Goal: Book appointment/travel/reservation

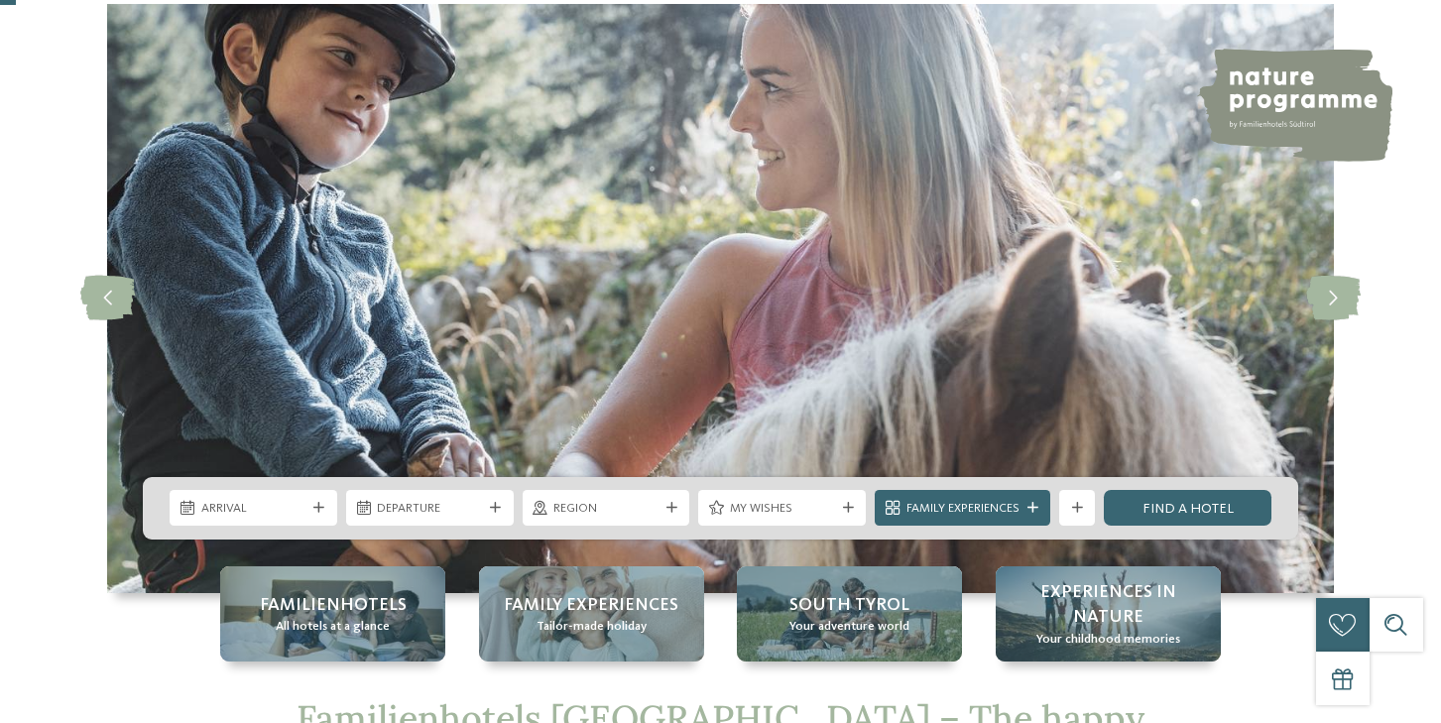
scroll to position [136, 0]
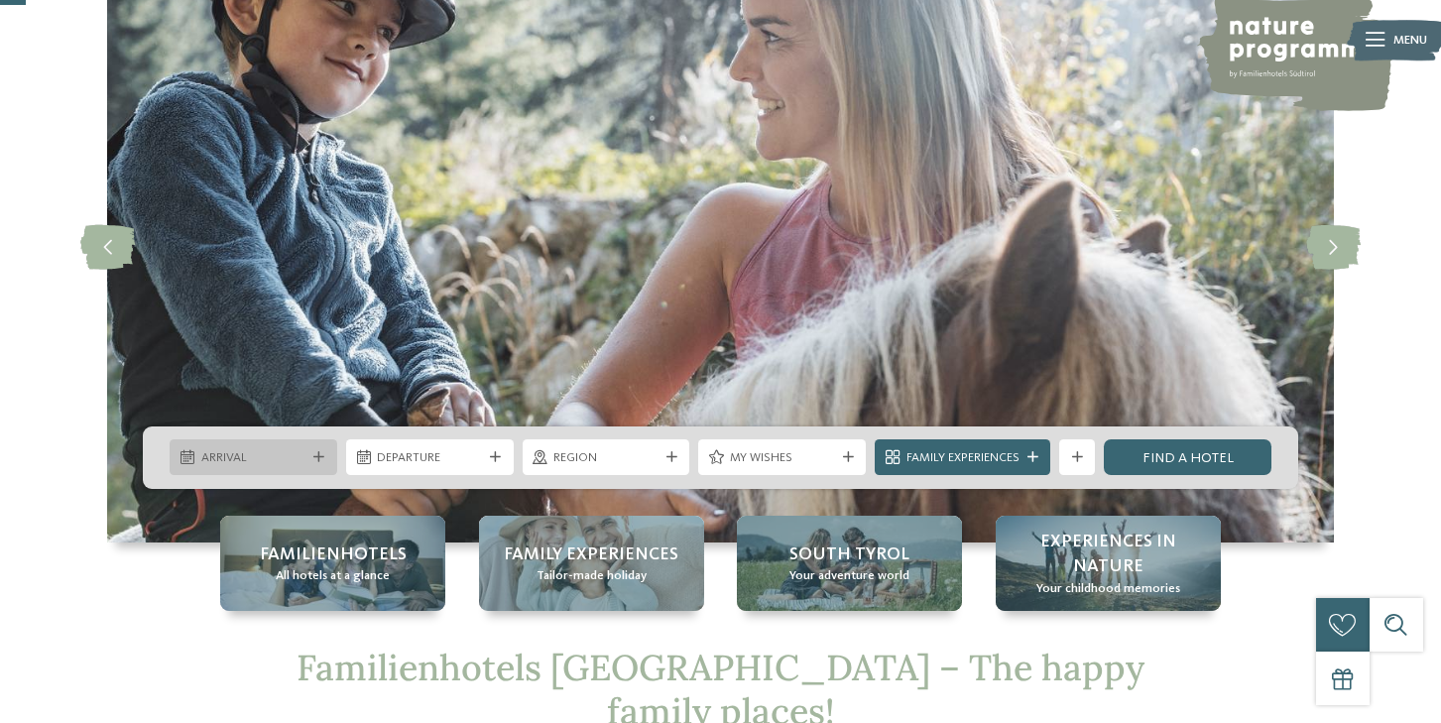
click at [259, 459] on span "Arrival" at bounding box center [253, 458] width 105 height 18
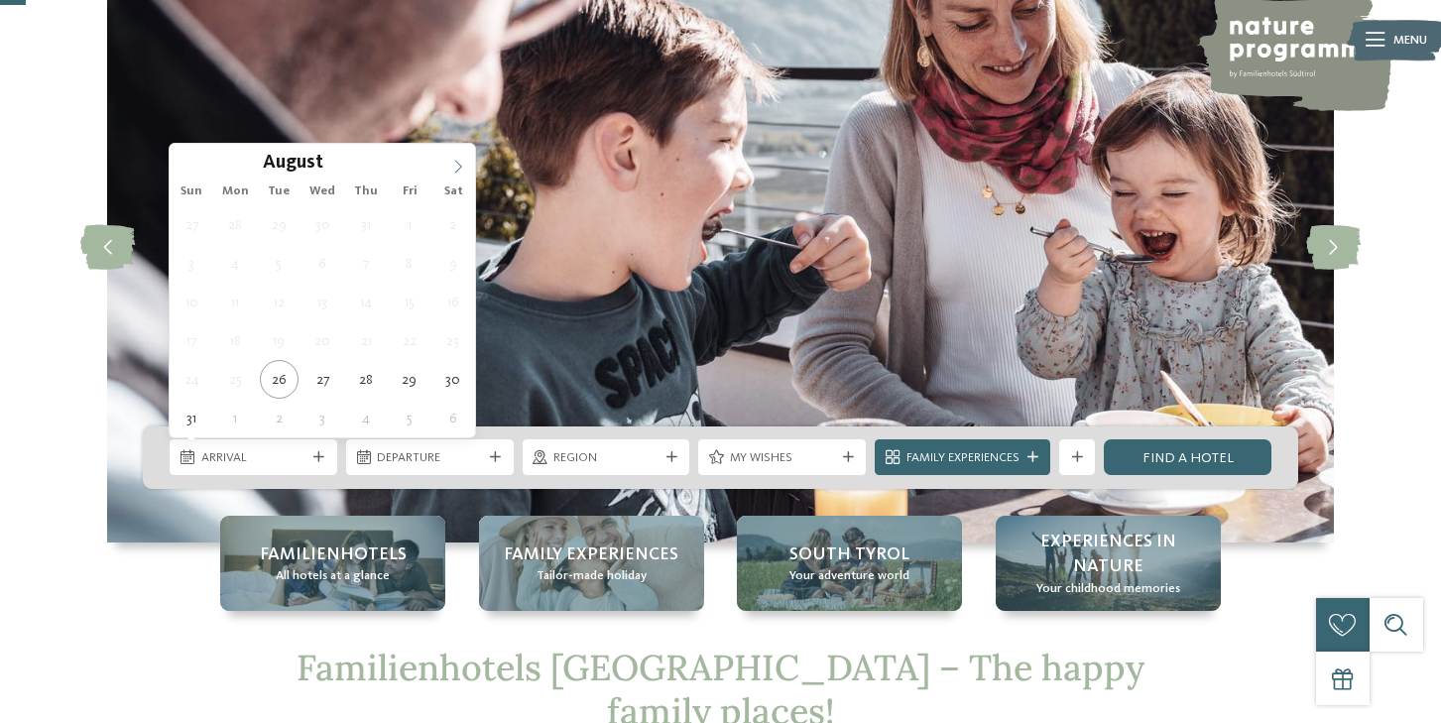
click at [454, 159] on span at bounding box center [458, 161] width 34 height 34
type input "****"
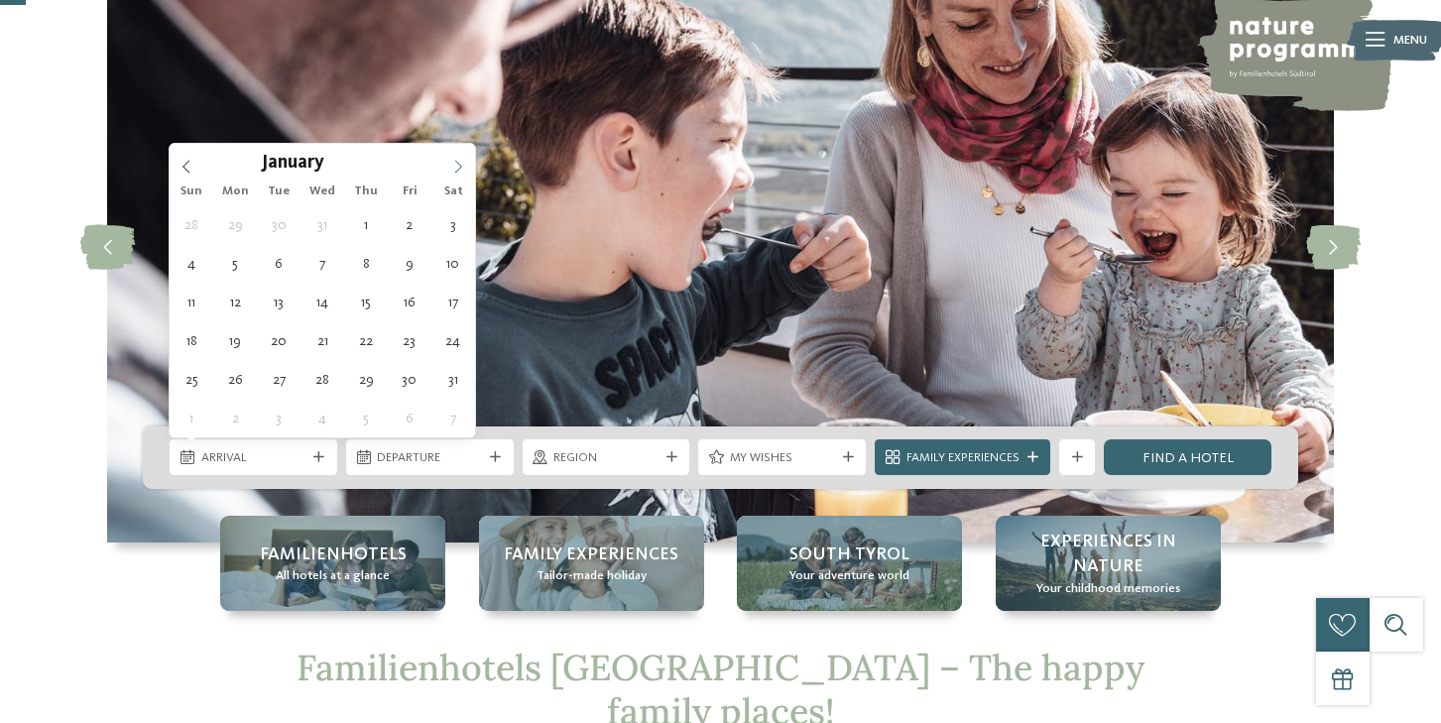
click at [454, 159] on span at bounding box center [458, 161] width 34 height 34
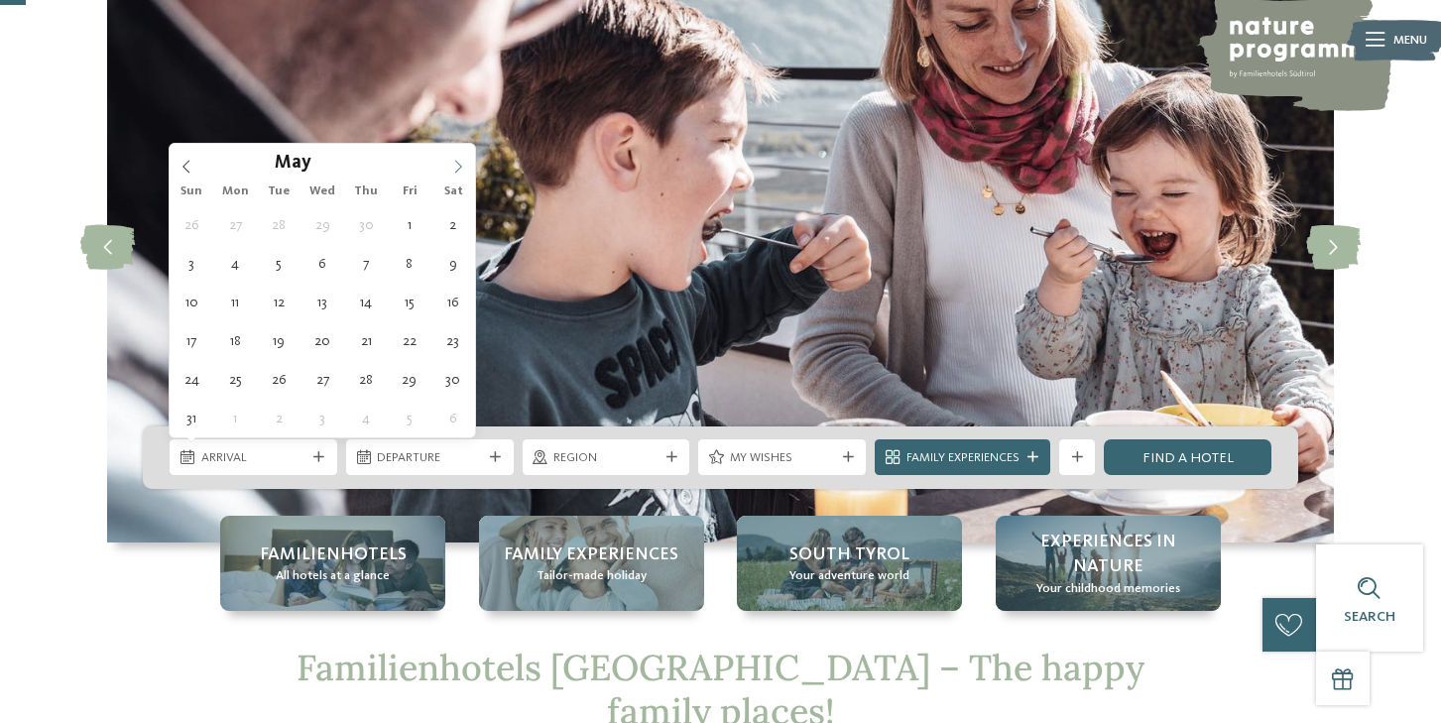
click at [454, 159] on span at bounding box center [458, 161] width 34 height 34
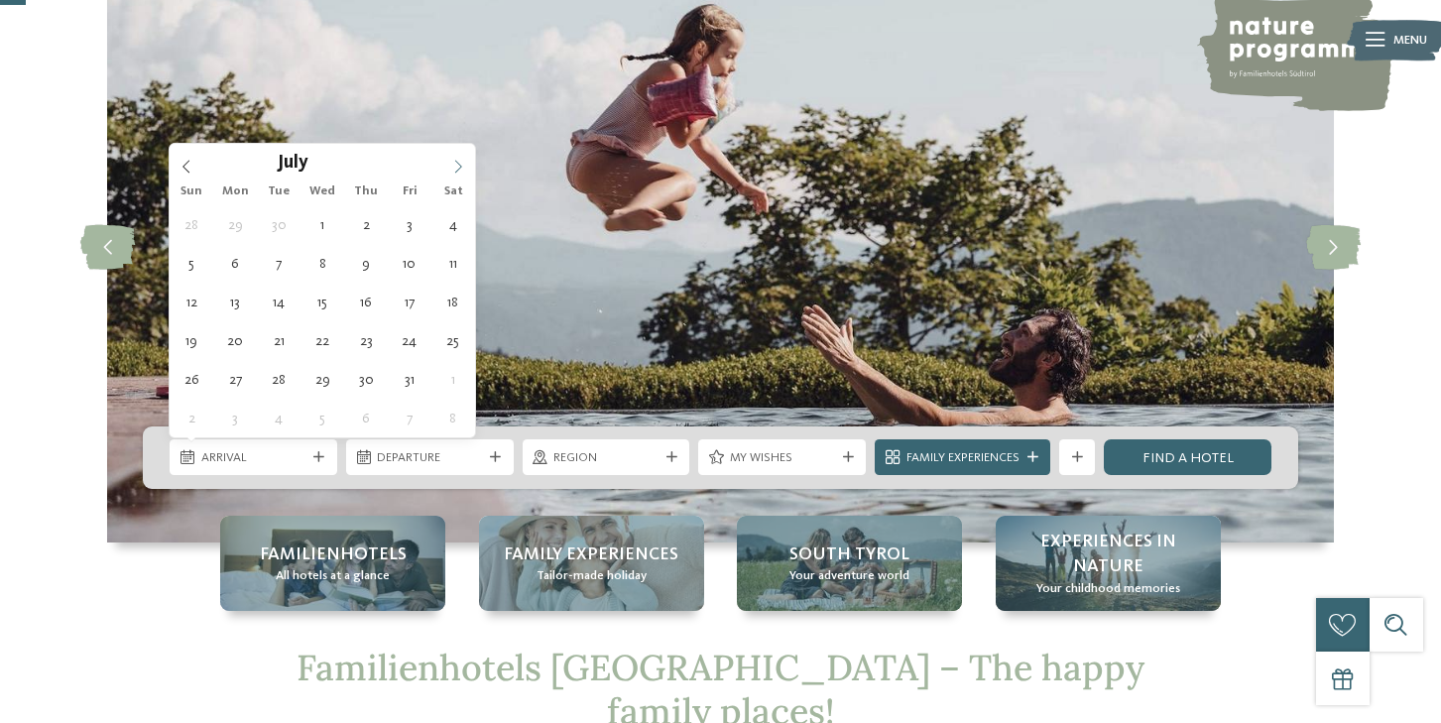
click at [455, 164] on icon at bounding box center [458, 167] width 14 height 14
type div "[DATE]"
type input "****"
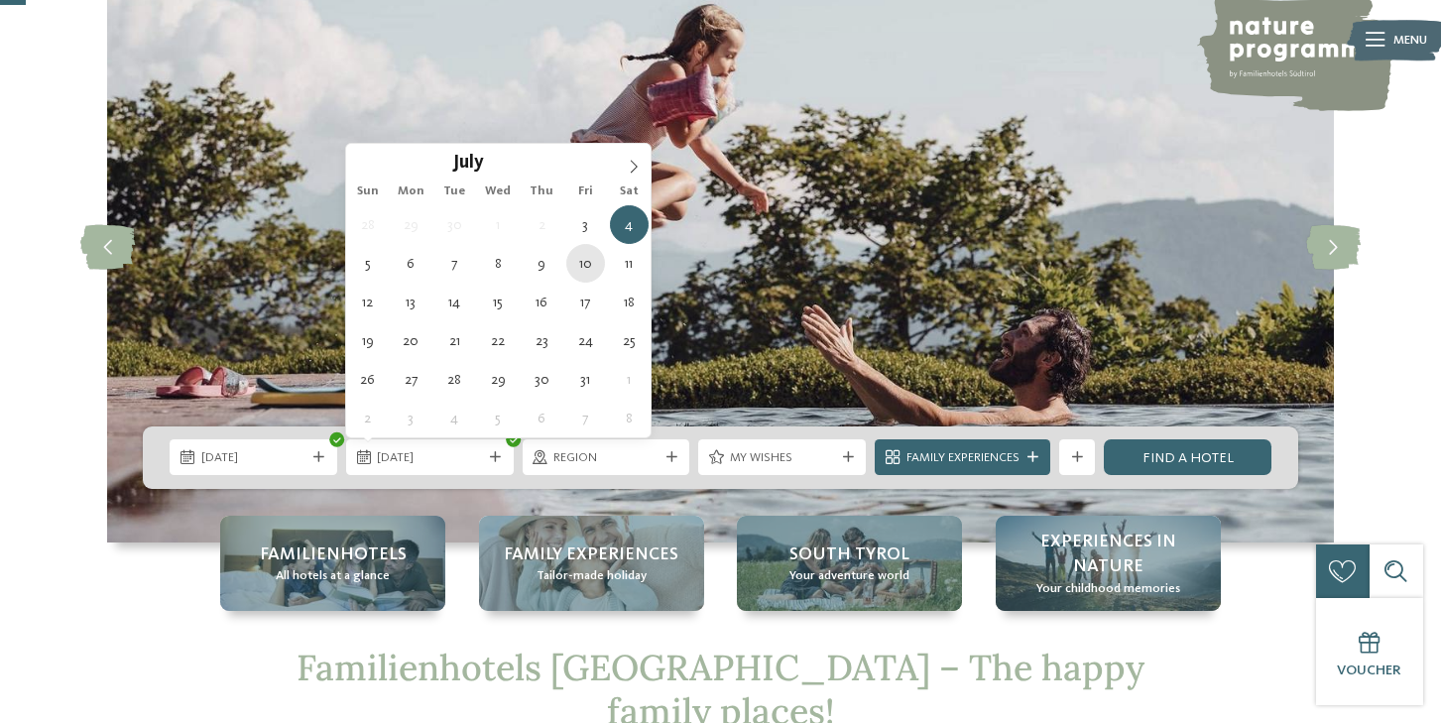
type div "[DATE]"
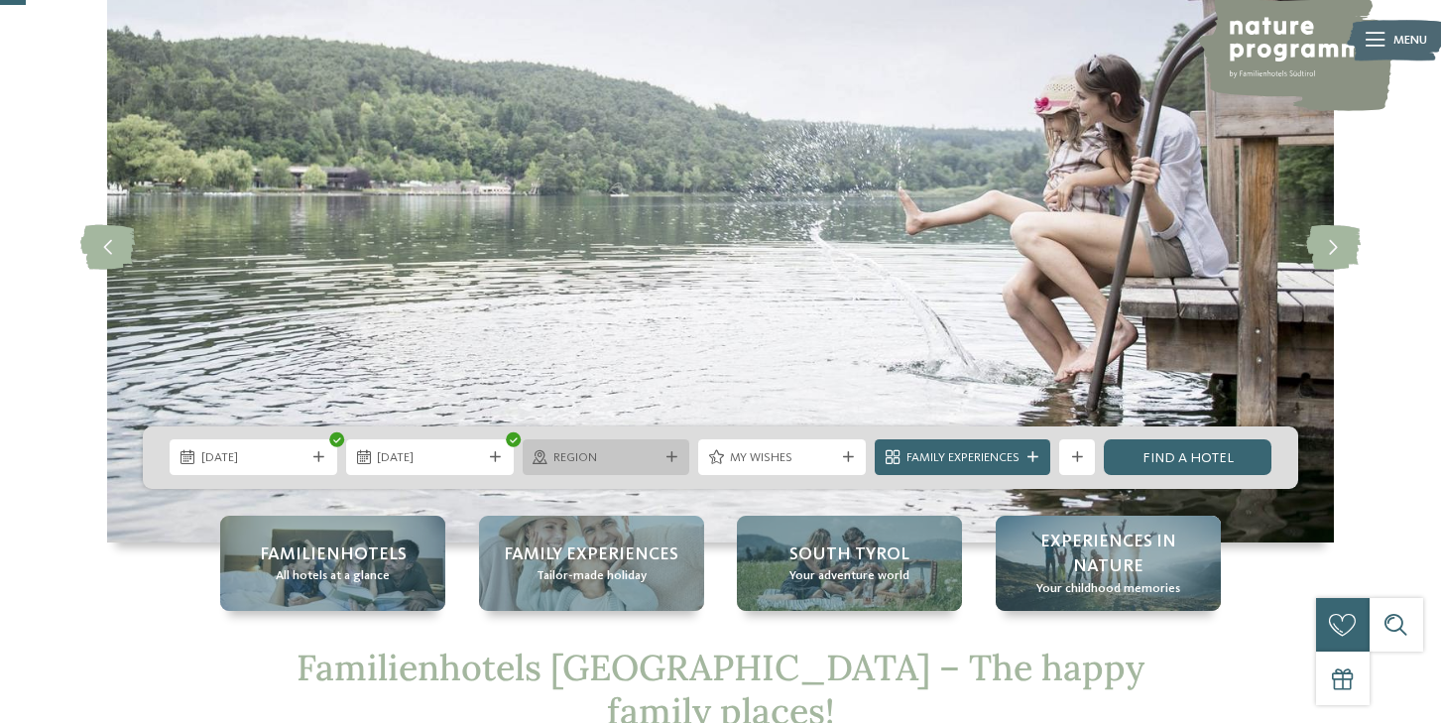
click at [646, 467] on div "Region" at bounding box center [607, 457] width 168 height 36
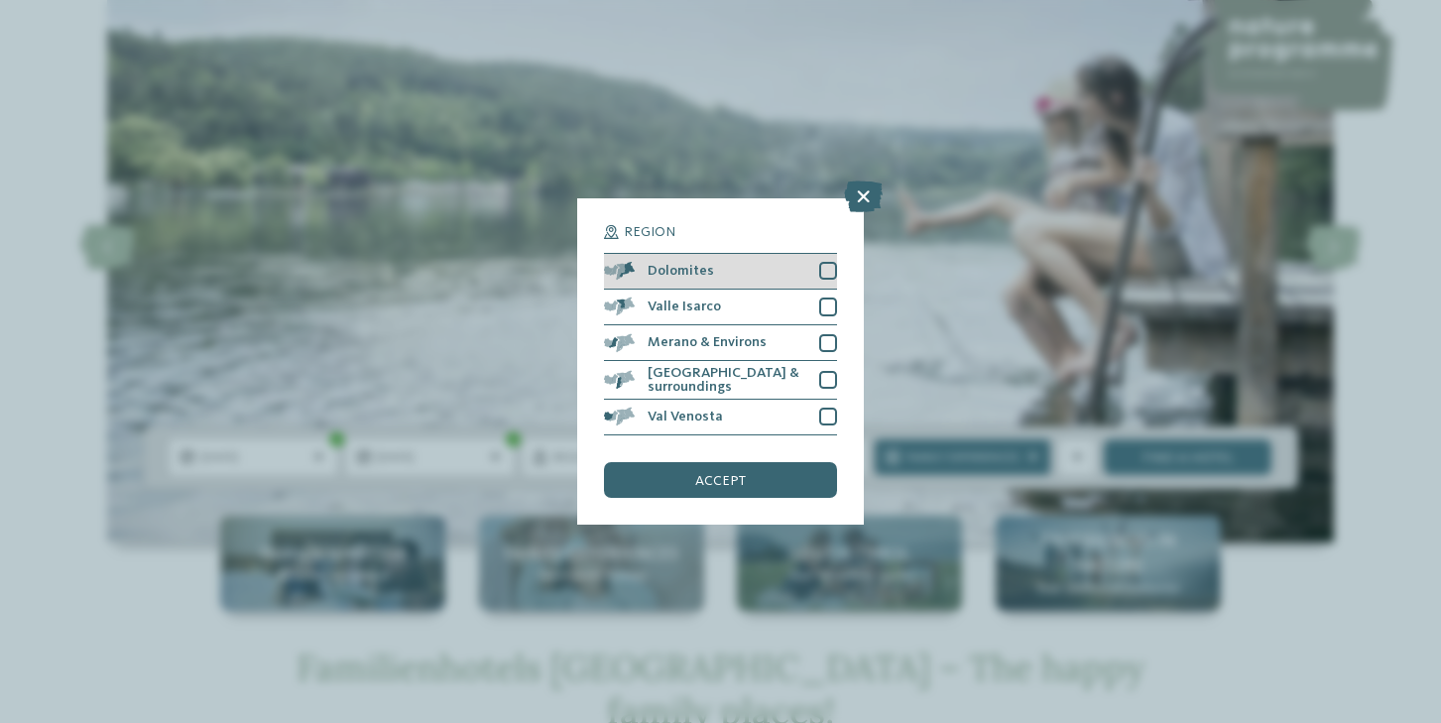
click at [812, 272] on div "Dolomites" at bounding box center [720, 272] width 232 height 36
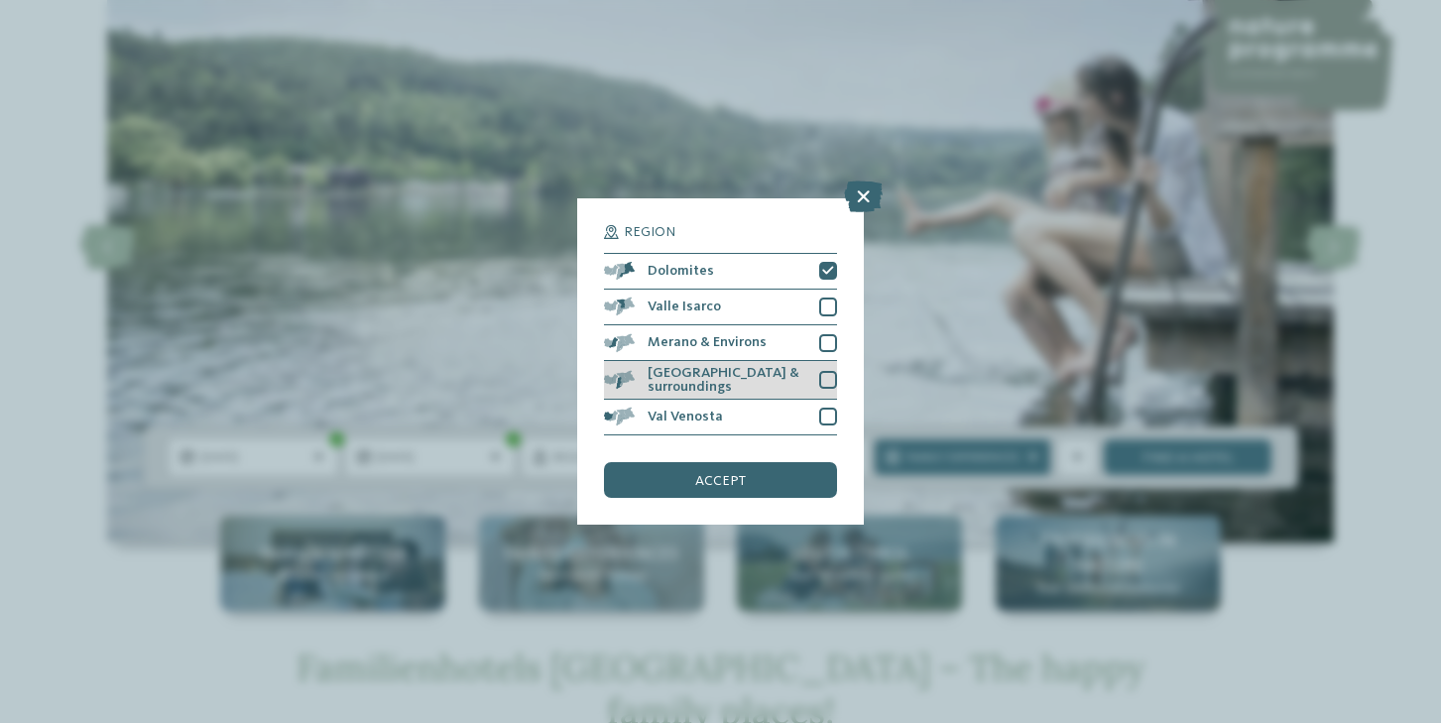
click at [824, 377] on div at bounding box center [828, 380] width 18 height 18
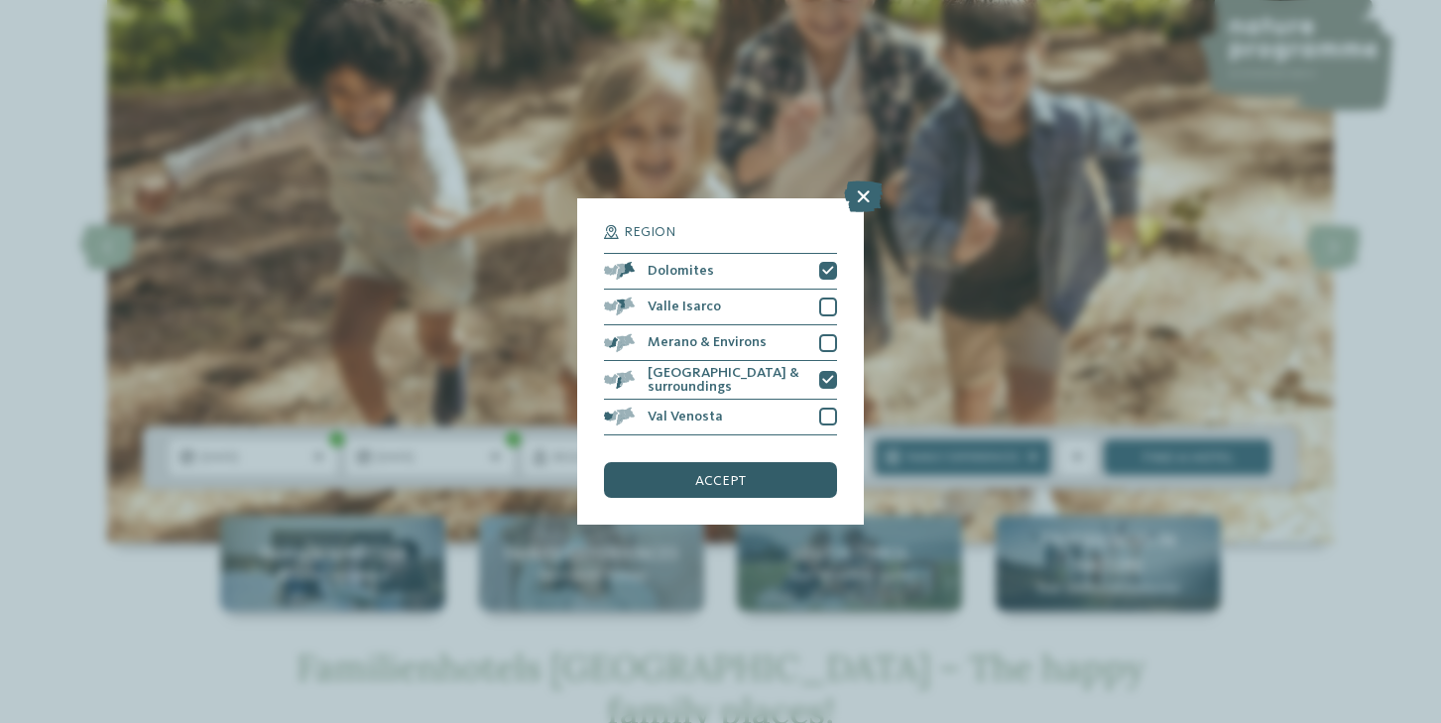
click at [781, 480] on div "accept" at bounding box center [720, 480] width 232 height 36
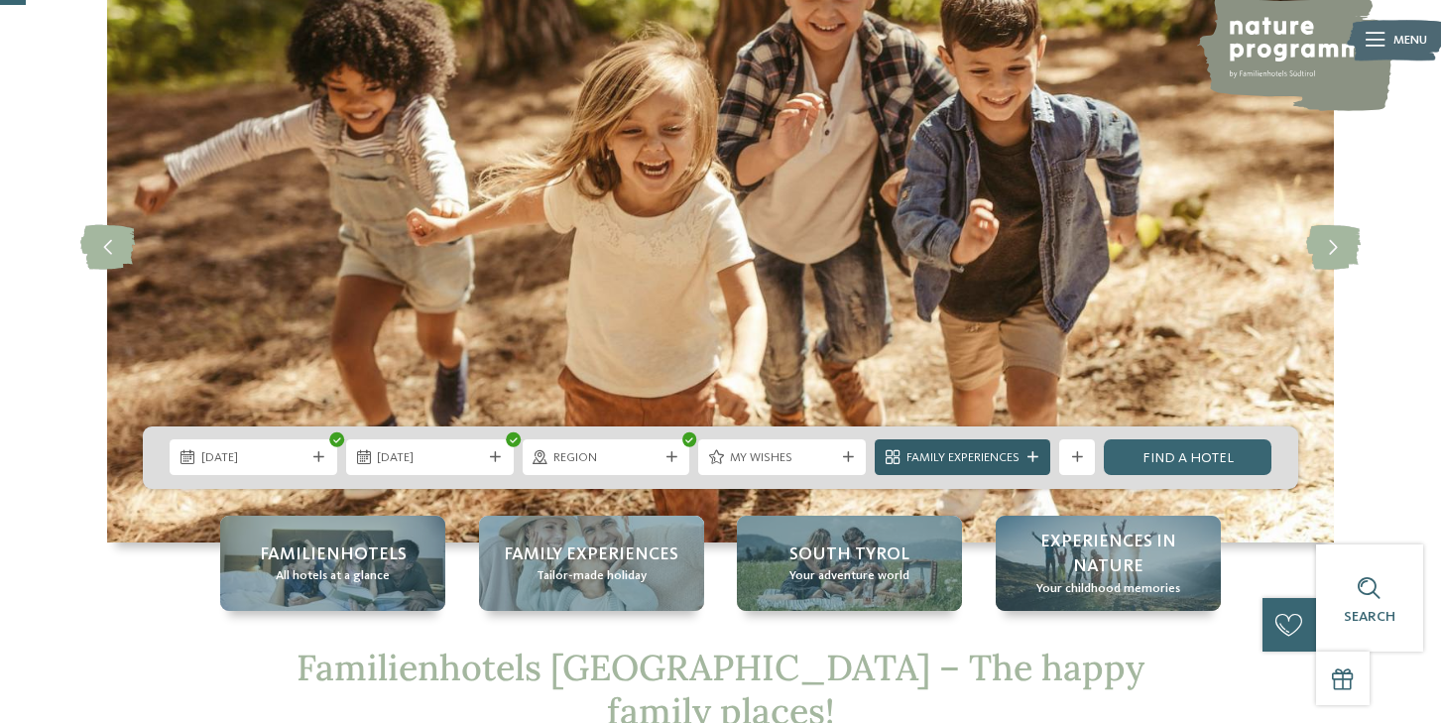
click at [1030, 455] on icon at bounding box center [1032, 457] width 11 height 11
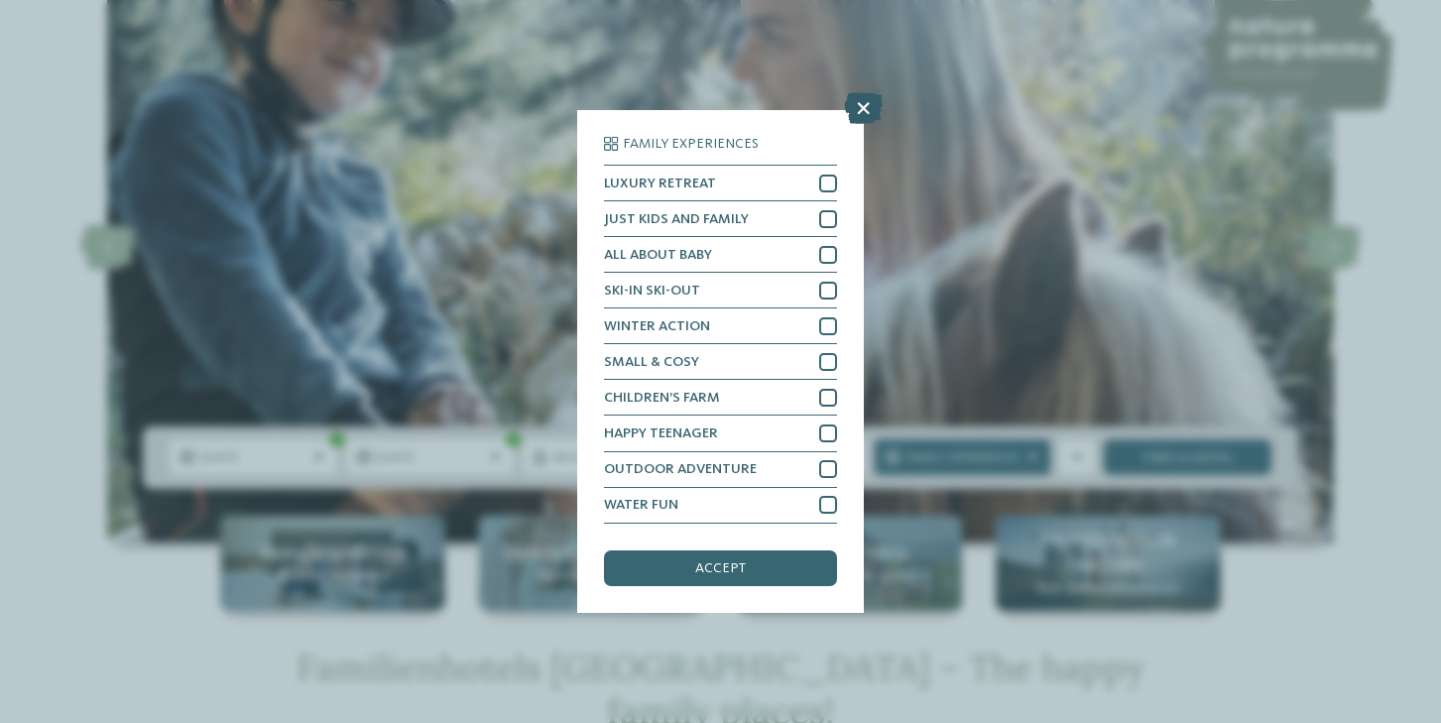
click at [866, 105] on icon at bounding box center [863, 109] width 39 height 32
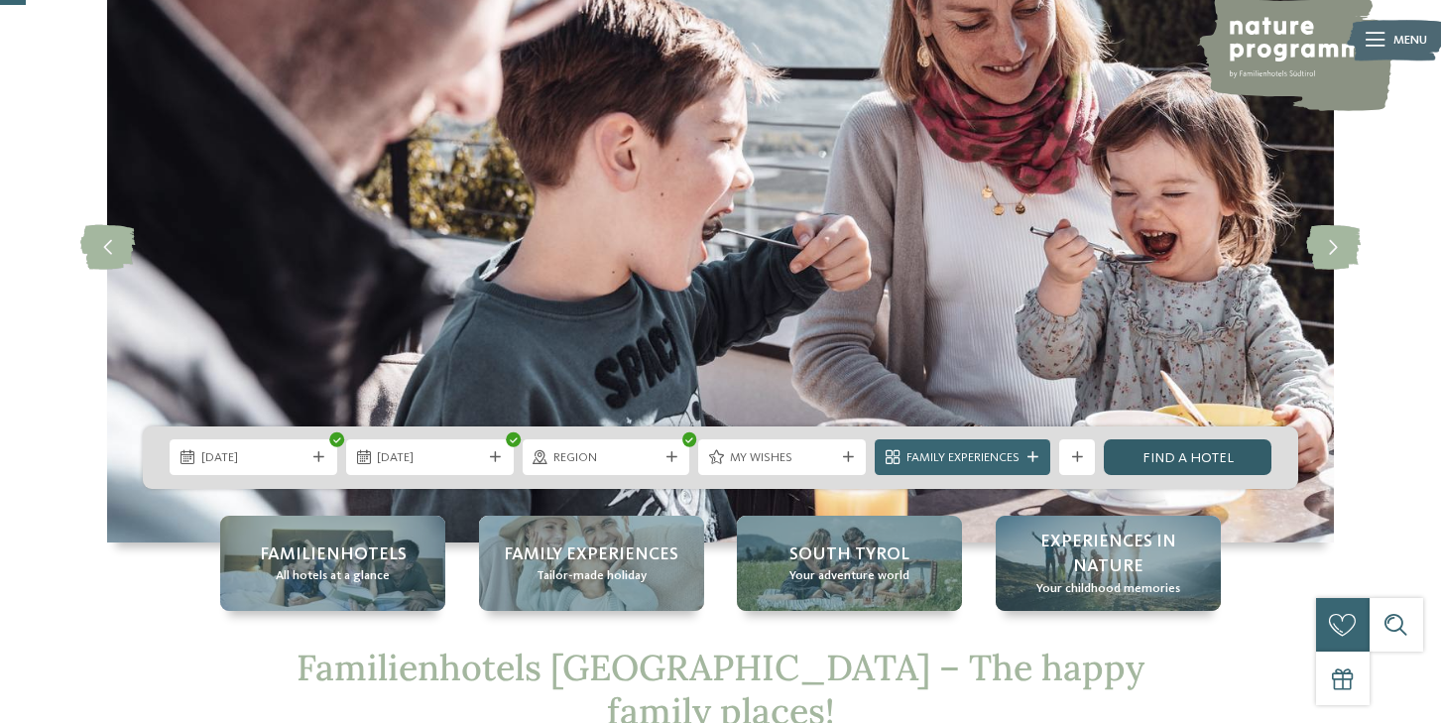
click at [1171, 455] on link "Find a hotel" at bounding box center [1188, 457] width 168 height 36
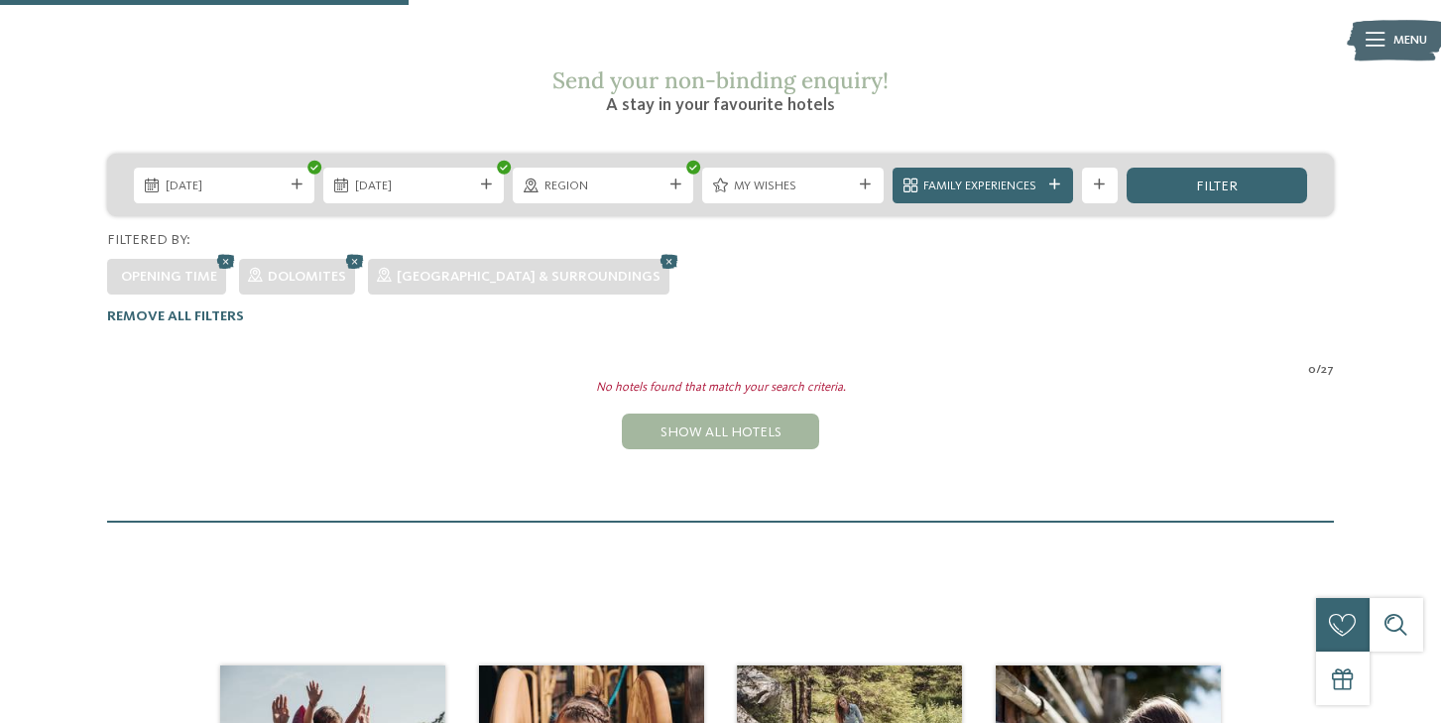
scroll to position [291, 0]
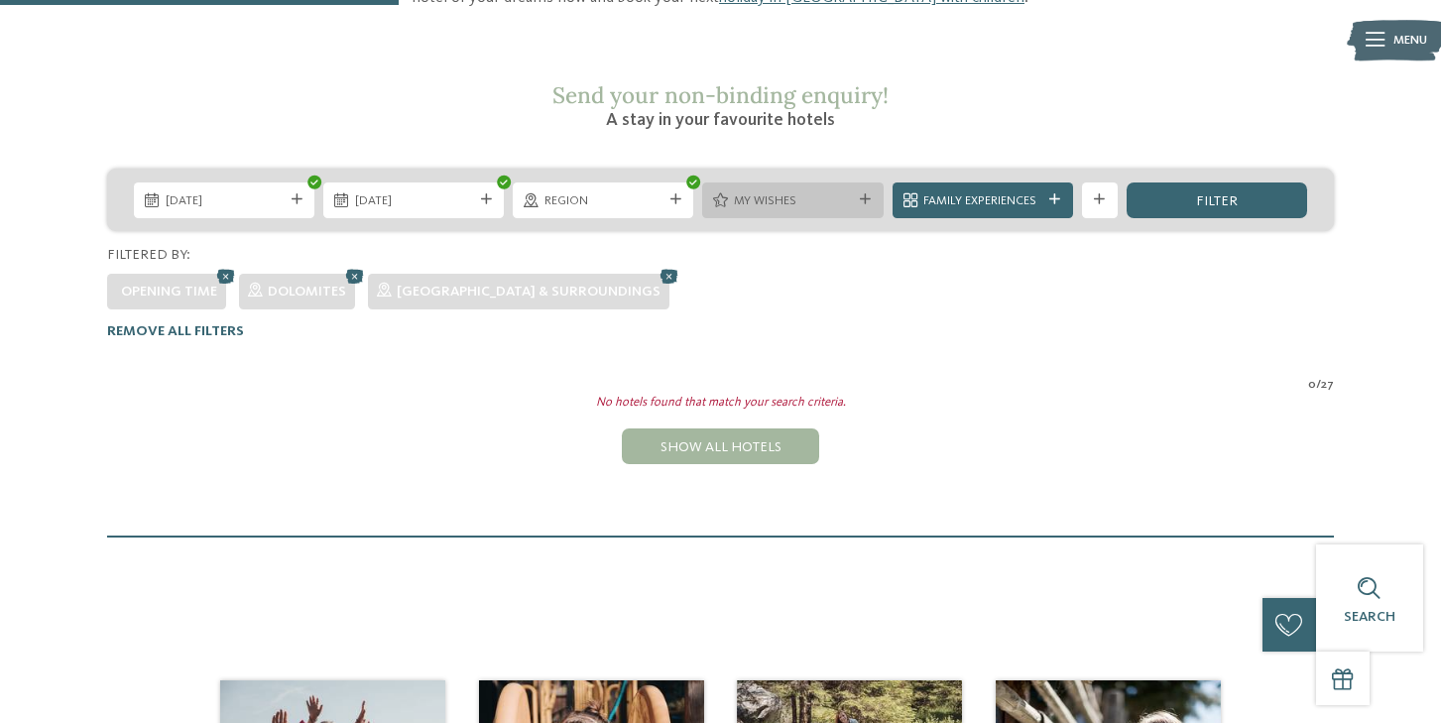
click at [777, 192] on span "My wishes" at bounding box center [793, 201] width 118 height 18
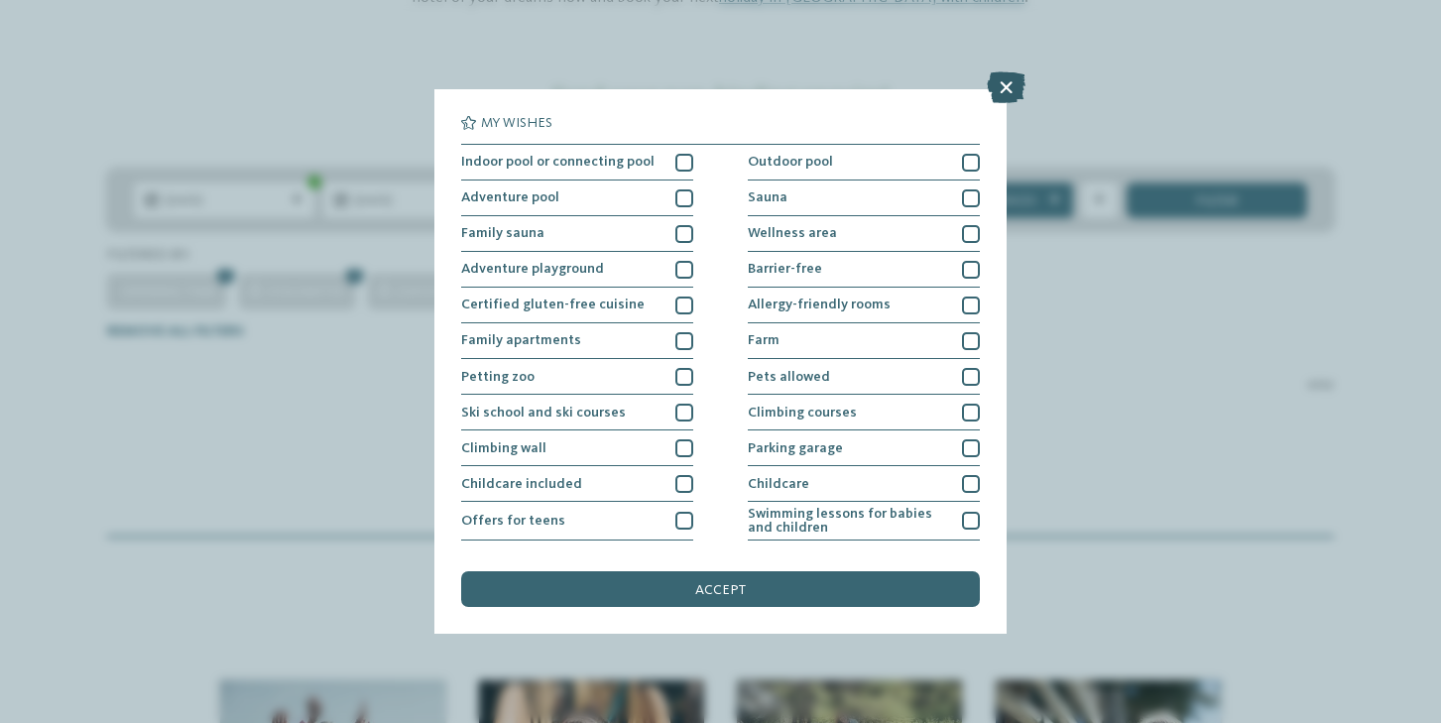
click at [1012, 80] on icon at bounding box center [1006, 87] width 39 height 32
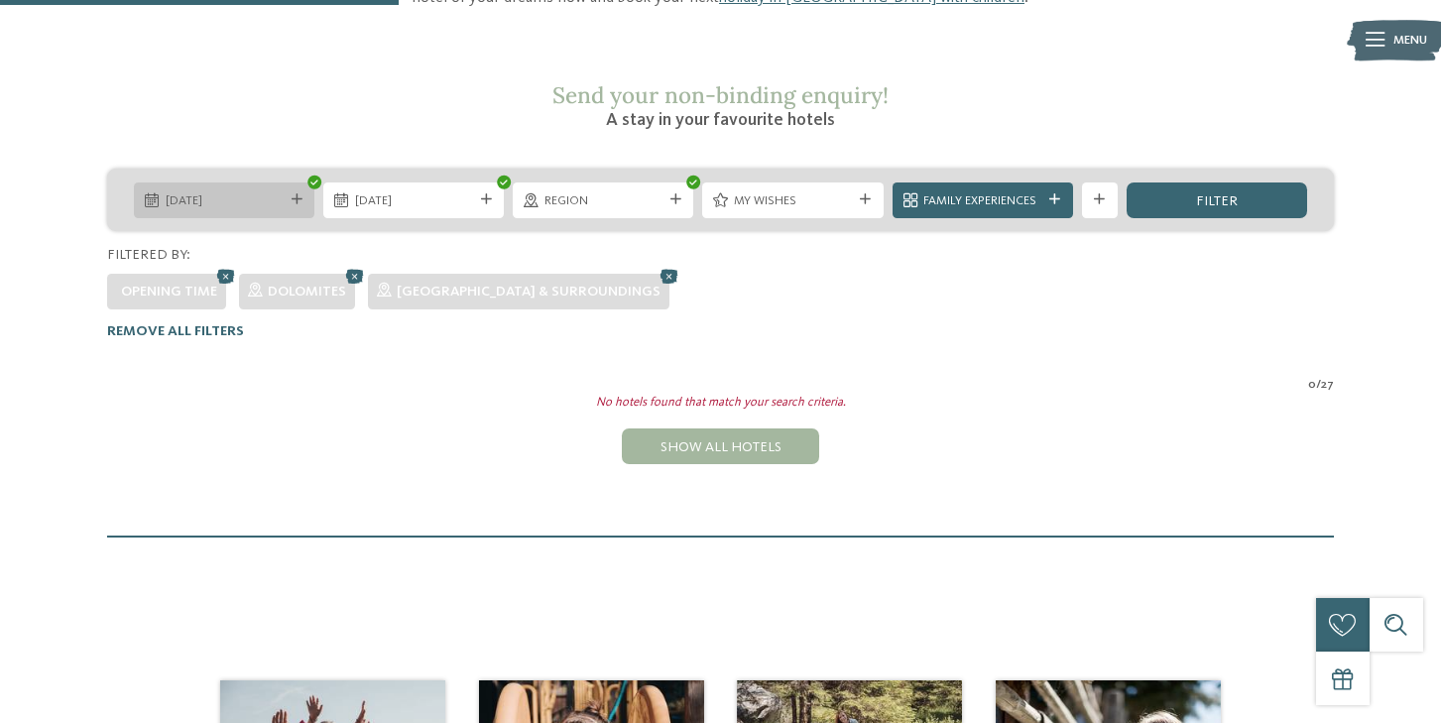
click at [245, 192] on span "[DATE]" at bounding box center [225, 201] width 118 height 18
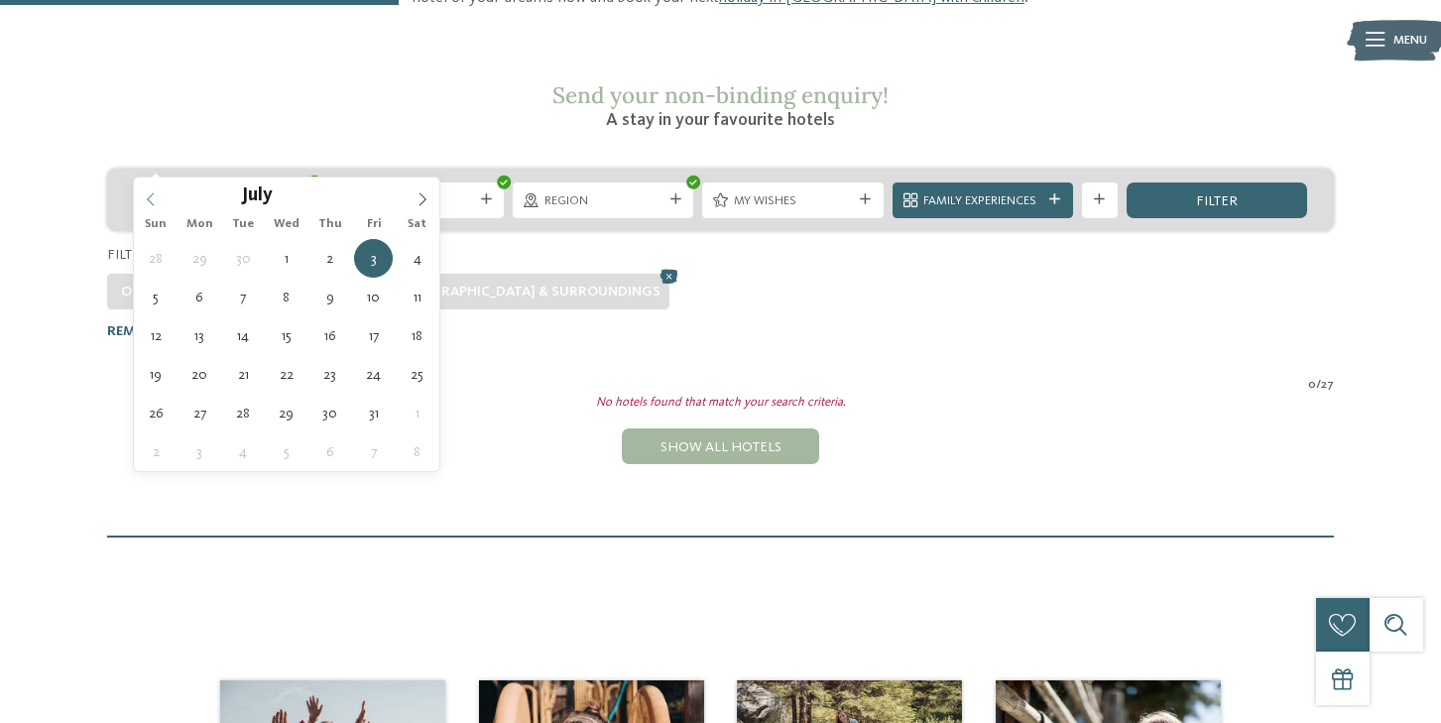
click at [155, 202] on icon at bounding box center [151, 199] width 14 height 14
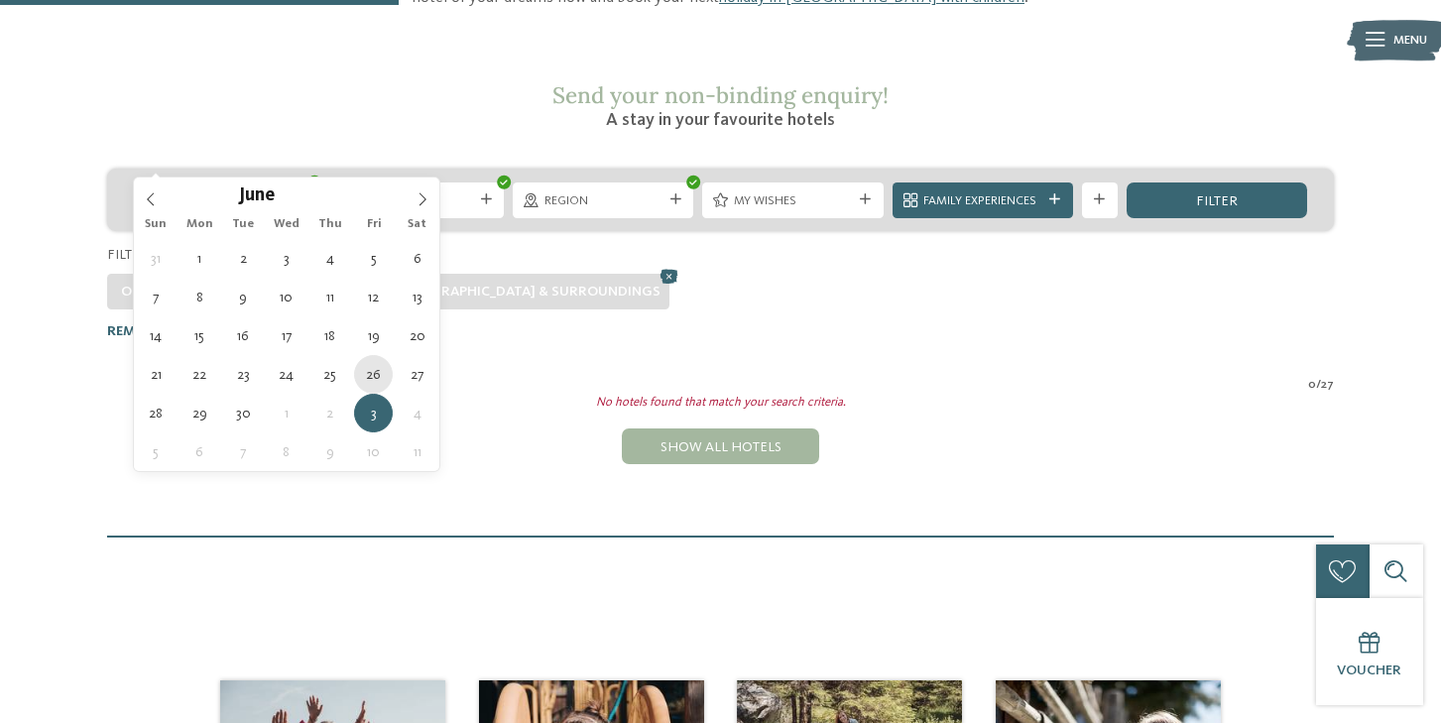
type div "26.06.2026"
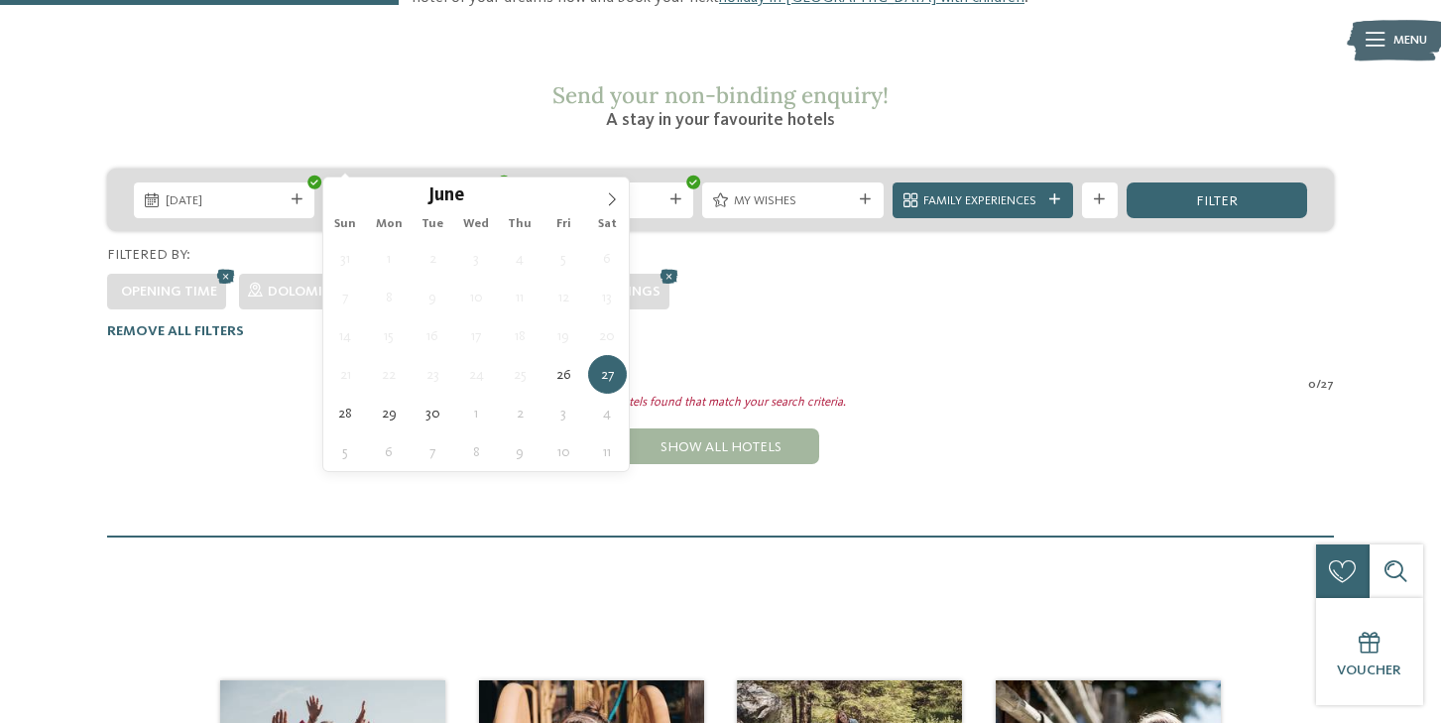
click at [481, 194] on icon at bounding box center [486, 199] width 11 height 11
click at [444, 192] on span "27.06.2026" at bounding box center [414, 201] width 118 height 18
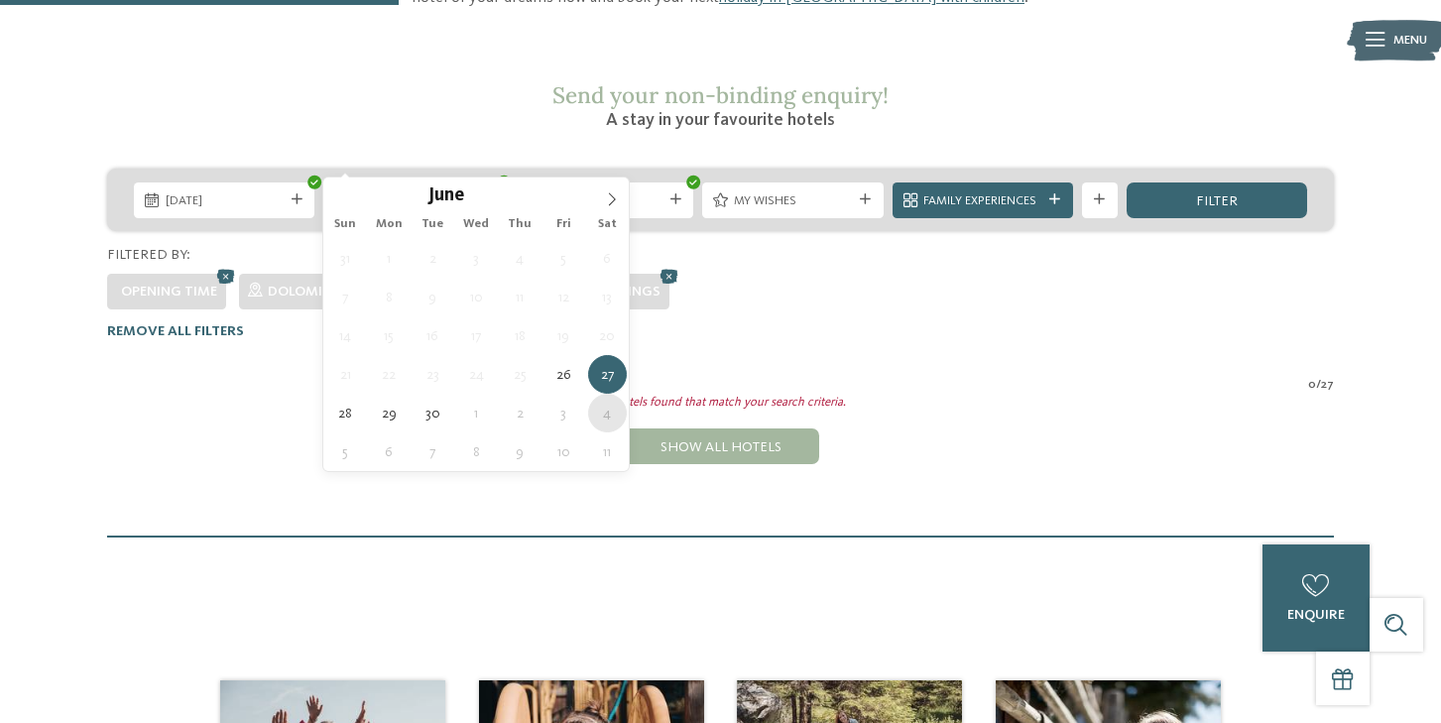
type div "[DATE]"
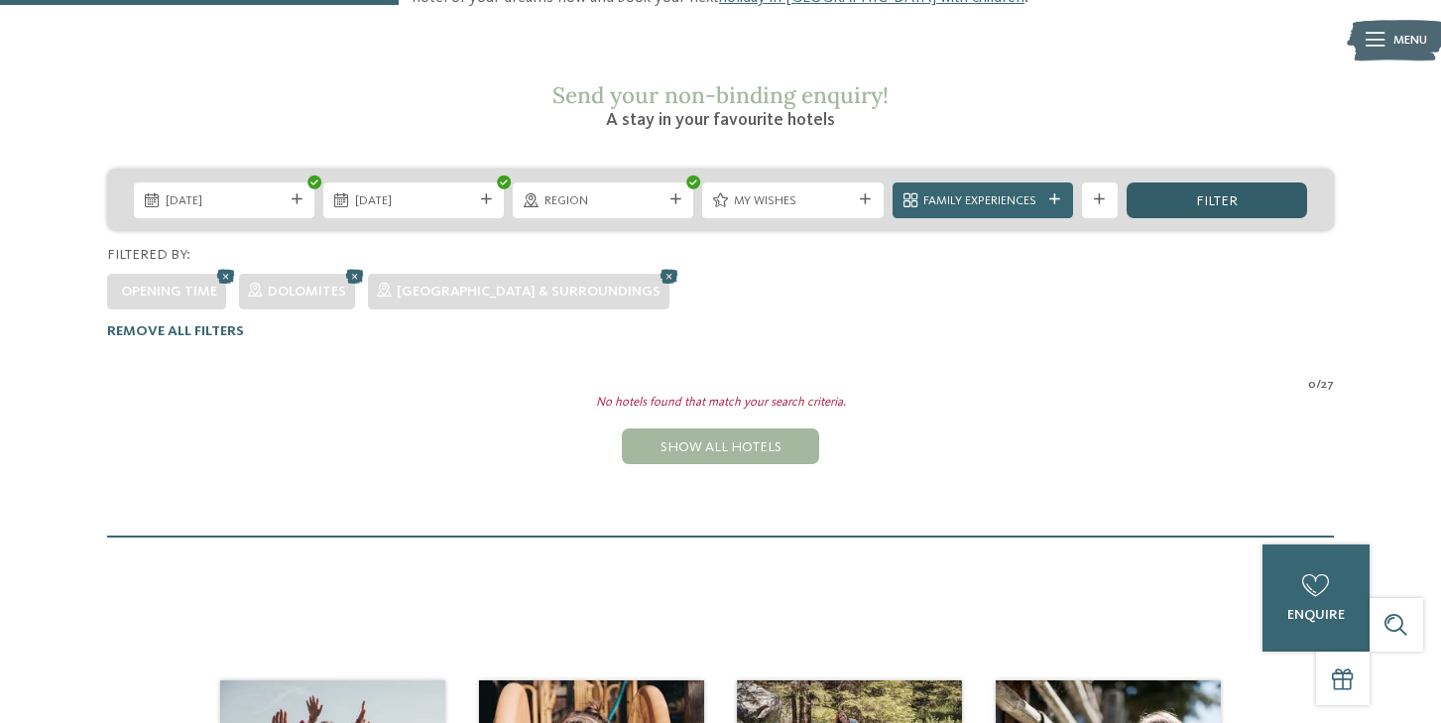
click at [1233, 194] on span "filter" at bounding box center [1217, 201] width 42 height 14
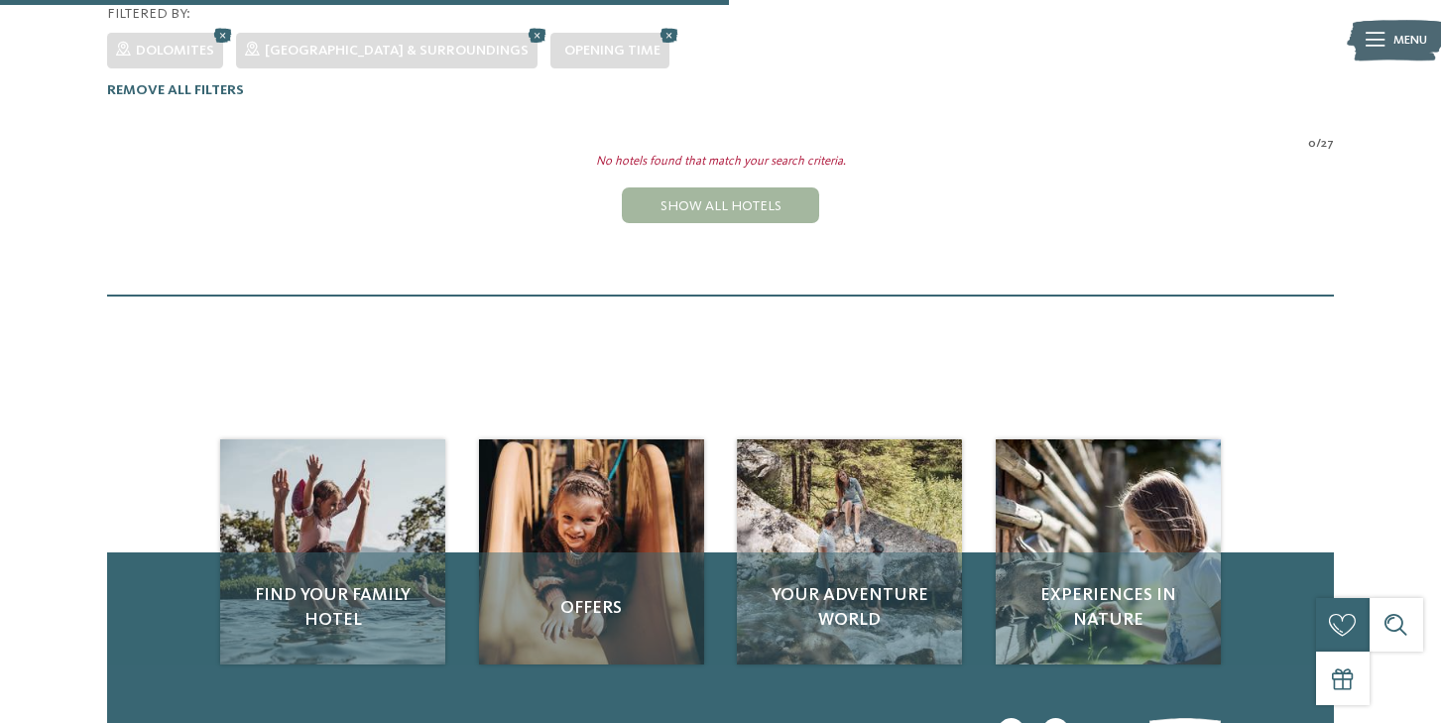
scroll to position [531, 0]
click at [771, 187] on div "Show all hotels" at bounding box center [720, 205] width 196 height 36
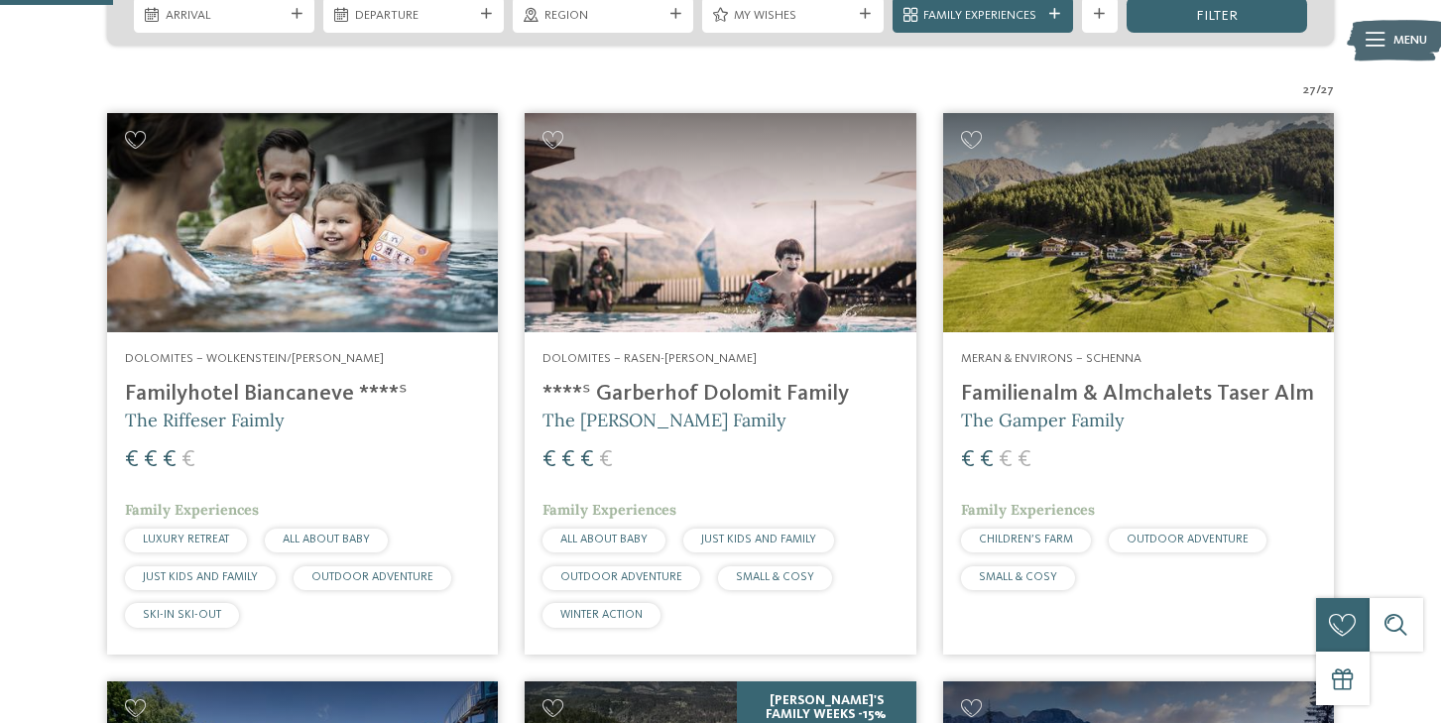
scroll to position [481, 0]
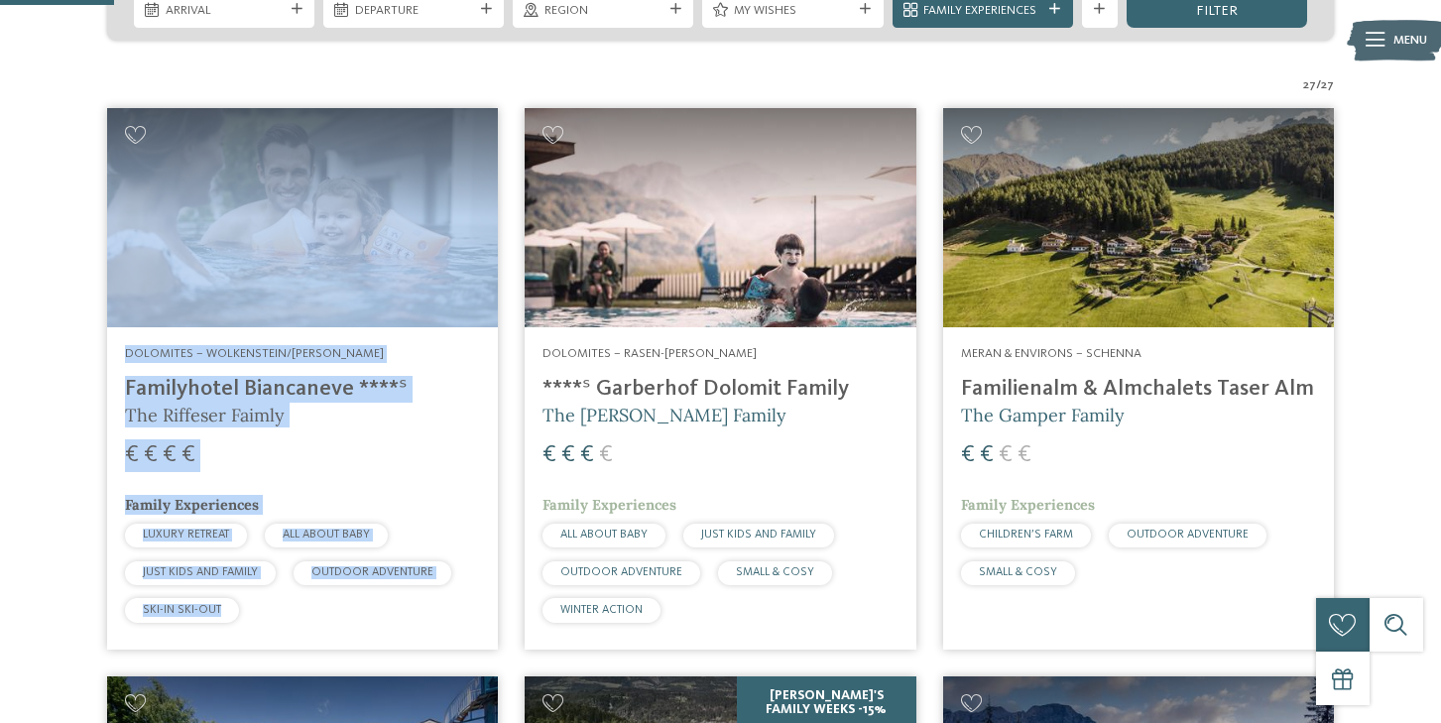
click at [213, 376] on h4 "Familyhotel Biancaneve ****ˢ" at bounding box center [302, 389] width 355 height 27
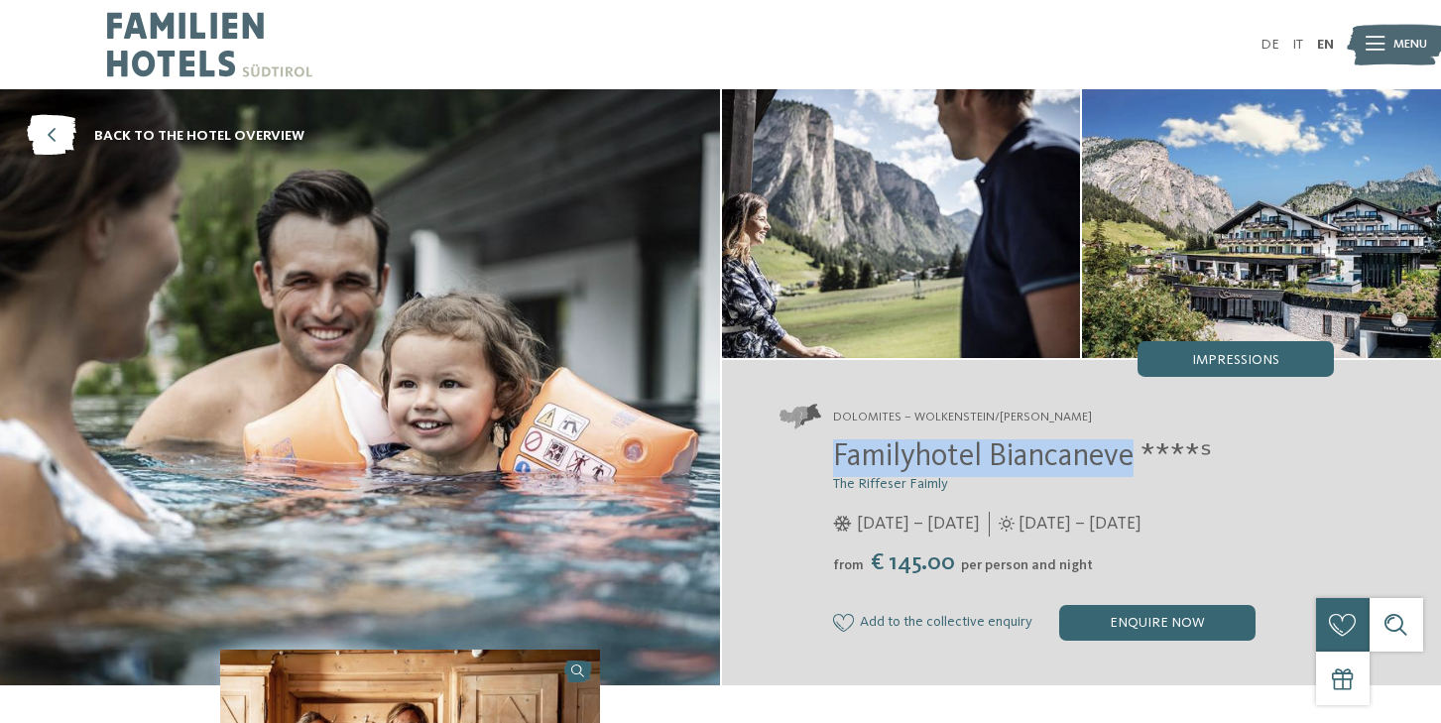
copy span "Familyhotel Biancaneve"
drag, startPoint x: 828, startPoint y: 455, endPoint x: 1130, endPoint y: 449, distance: 302.5
click at [1130, 449] on div "Familyhotel Biancaneve ****ˢ The Riffeser Faimly 05/12/2024 – 30/03/2025 from" at bounding box center [1056, 539] width 554 height 201
